Goal: Information Seeking & Learning: Learn about a topic

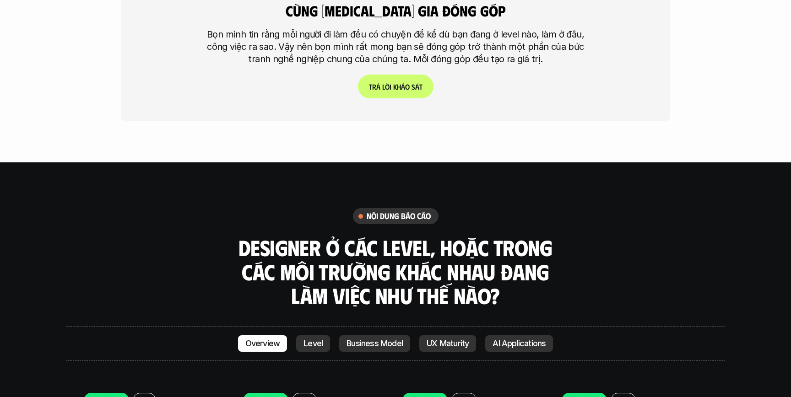
scroll to position [2341, 0]
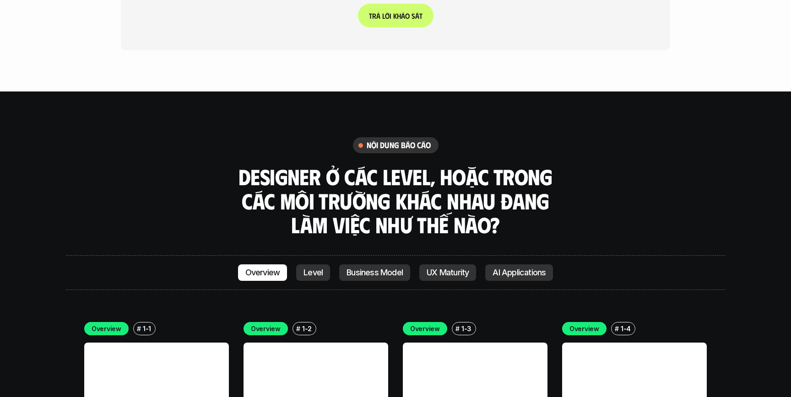
click at [323, 265] on link "Level" at bounding box center [313, 273] width 34 height 16
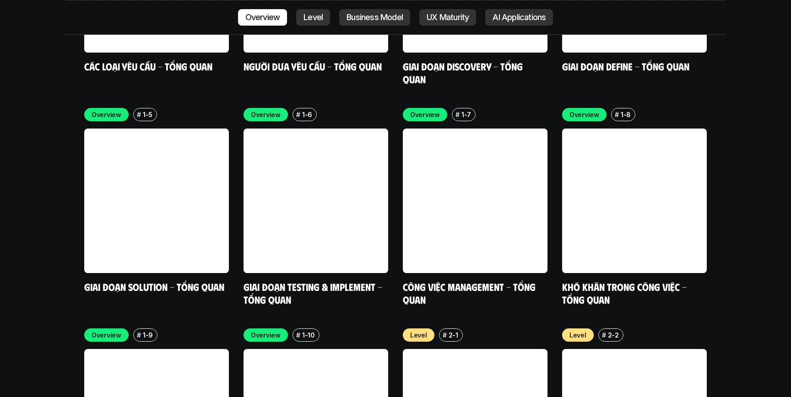
scroll to position [2778, 0]
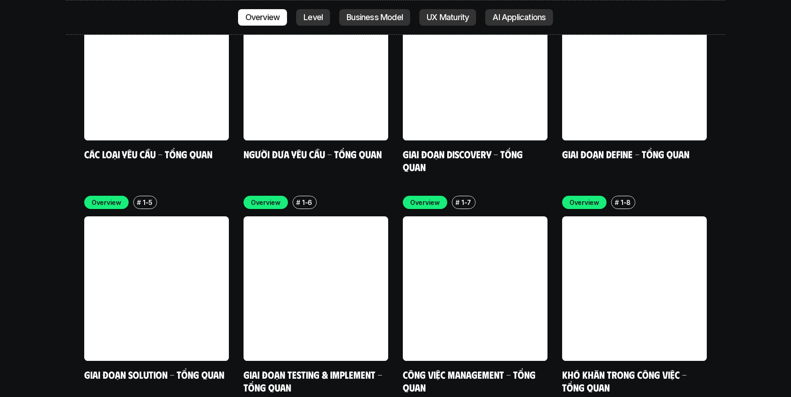
click at [254, 217] on link at bounding box center [316, 289] width 145 height 145
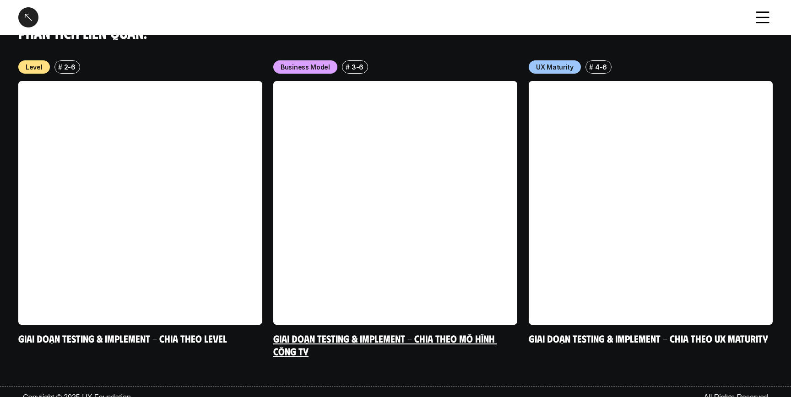
scroll to position [788, 0]
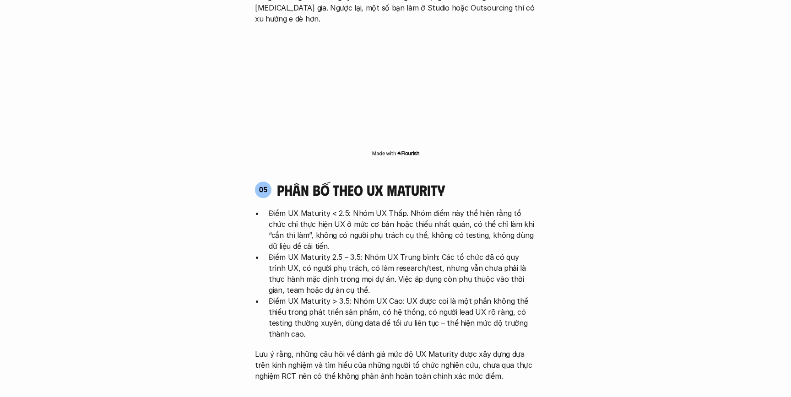
scroll to position [1709, 0]
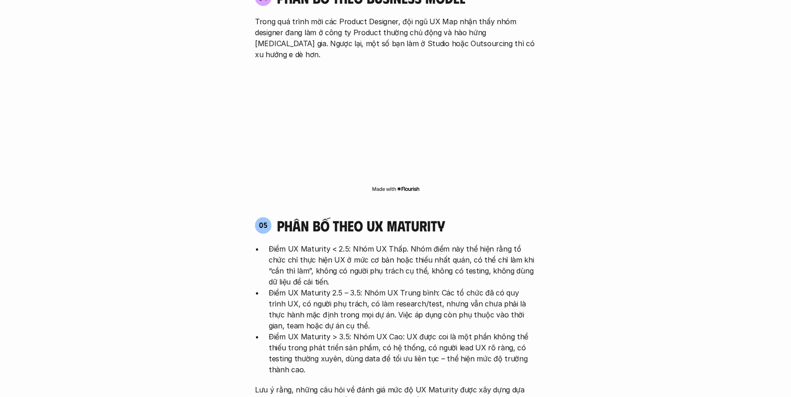
click at [442, 244] on p "Điểm UX Maturity < 2.5: Nhóm UX Thấp. Nhóm điểm này thể hiện rằng tổ chức chỉ t…" at bounding box center [402, 266] width 267 height 44
click at [436, 288] on p "Điểm UX Maturity 2.5 – 3.5: Nhóm UX Trung bình: Các tổ chức đã có quy trình UX,…" at bounding box center [402, 310] width 267 height 44
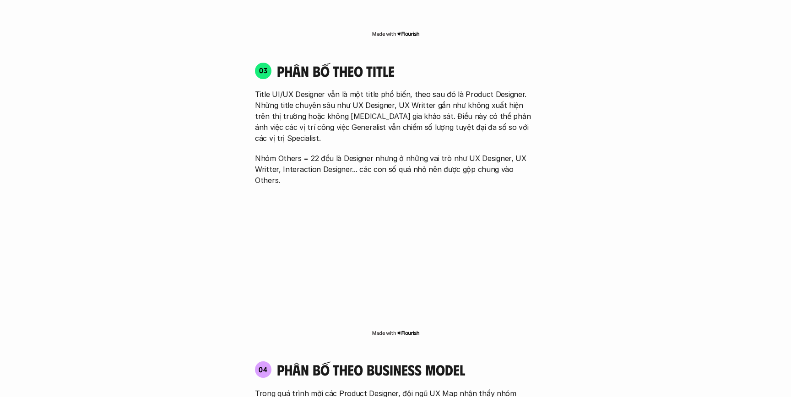
click at [632, 185] on div "01 Phân bố theo background 03 nhóm ngành chính của những người [MEDICAL_DATA] g…" at bounding box center [396, 137] width 586 height 1674
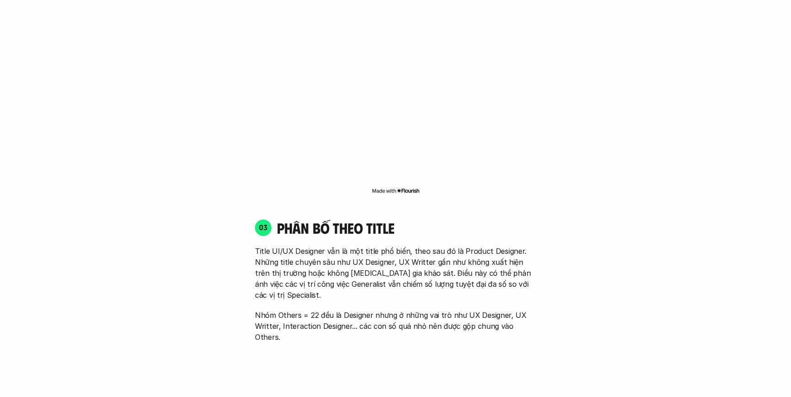
scroll to position [1144, 0]
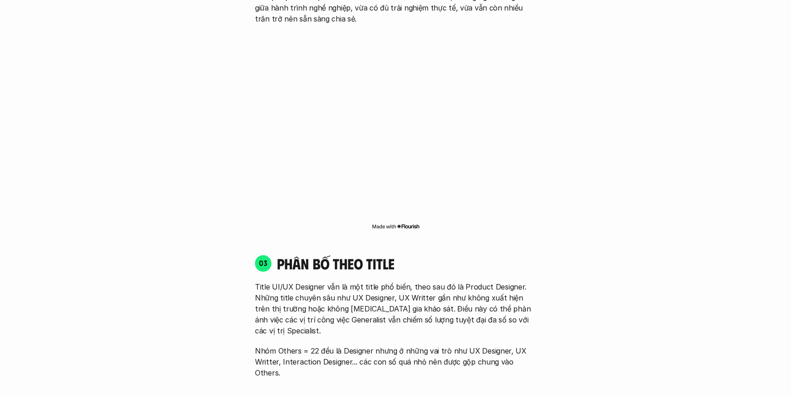
click at [647, 158] on div "01 Phân bố theo background 03 nhóm ngành chính của những người [MEDICAL_DATA] g…" at bounding box center [396, 330] width 586 height 1674
